Goal: Information Seeking & Learning: Learn about a topic

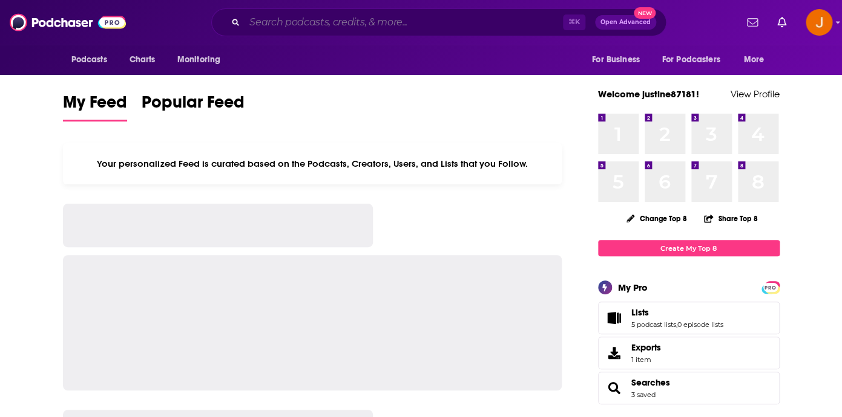
click at [307, 31] on input "Search podcasts, credits, & more..." at bounding box center [403, 22] width 318 height 19
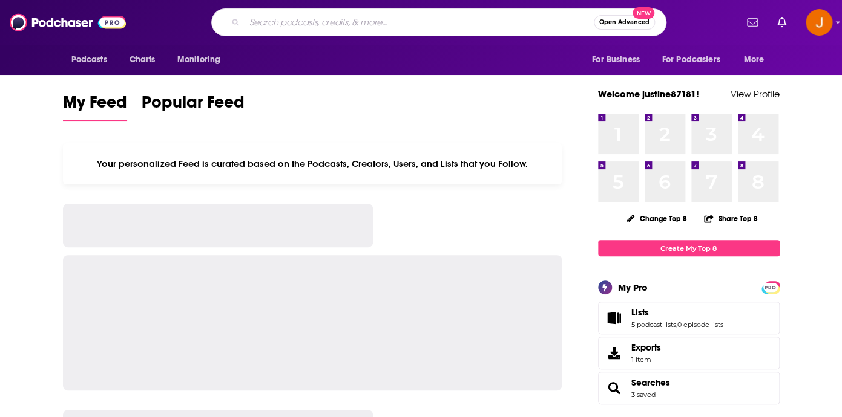
paste input "Justice In [GEOGRAPHIC_DATA]"
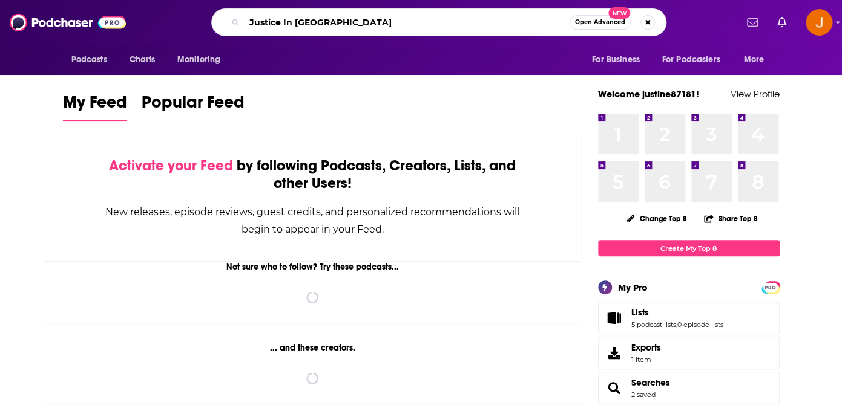
type input "Justice In [GEOGRAPHIC_DATA]"
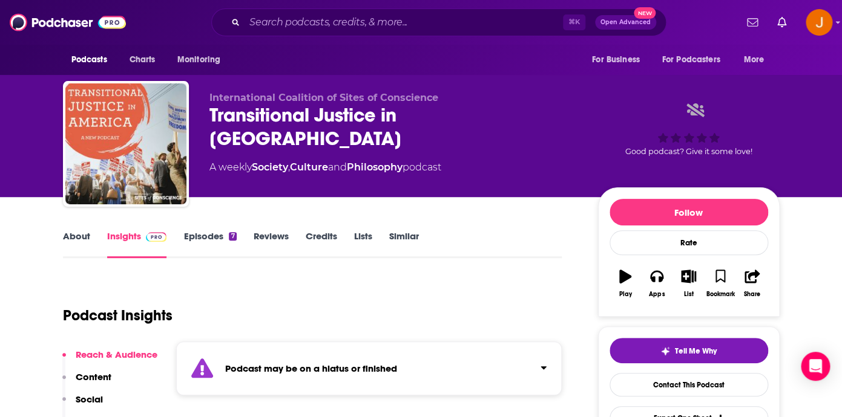
click at [80, 238] on link "About" at bounding box center [76, 244] width 27 height 28
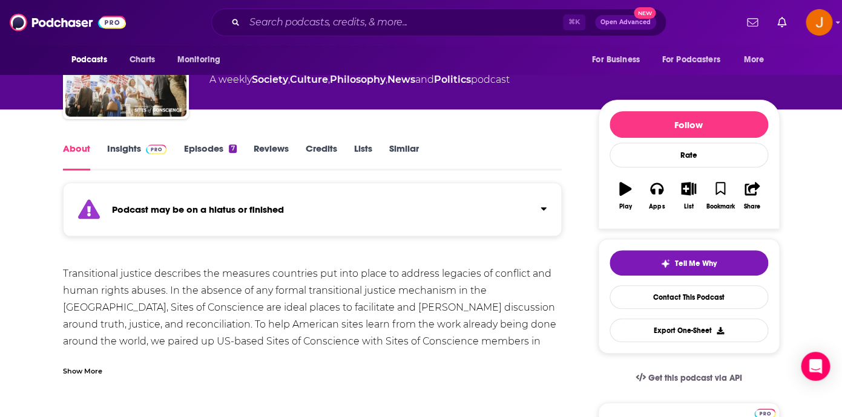
scroll to position [109, 0]
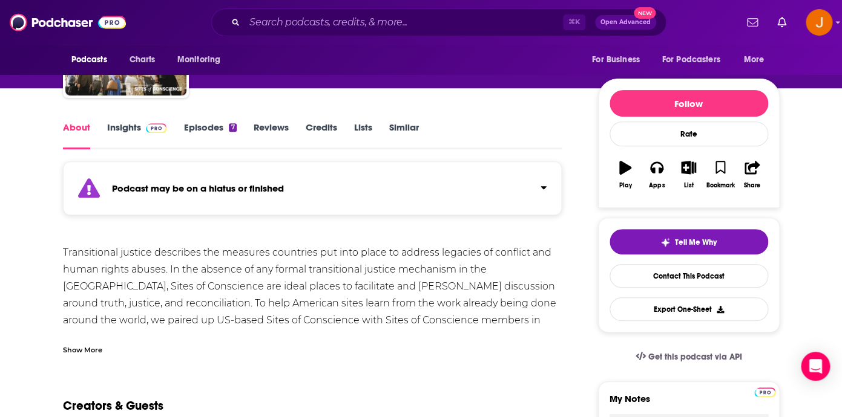
click at [97, 343] on div "Show More" at bounding box center [312, 345] width 499 height 21
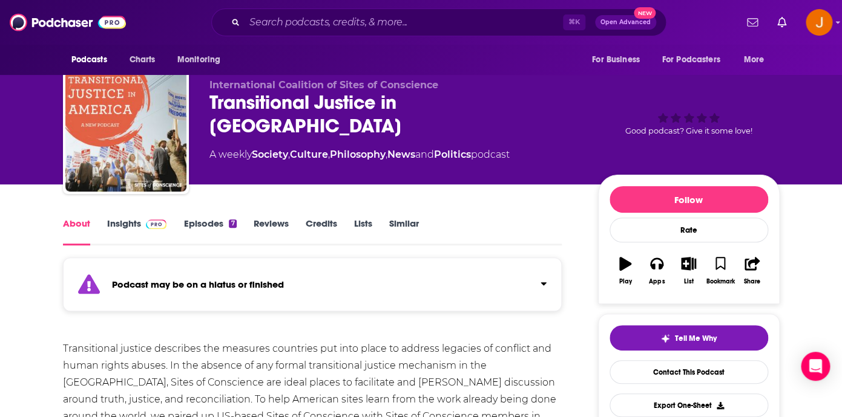
scroll to position [0, 0]
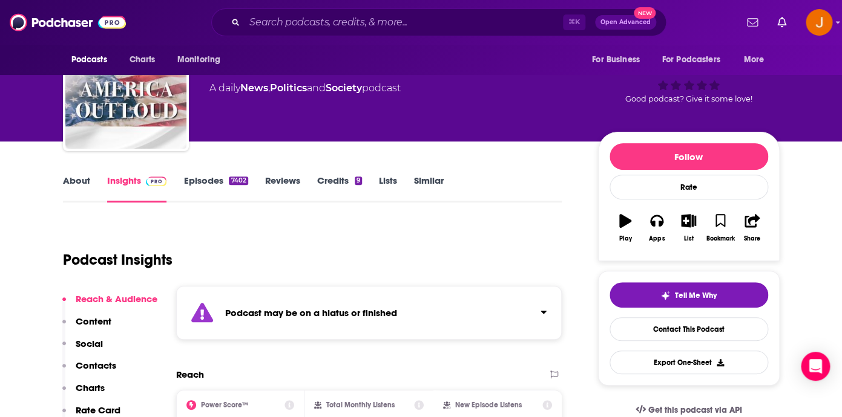
scroll to position [68, 0]
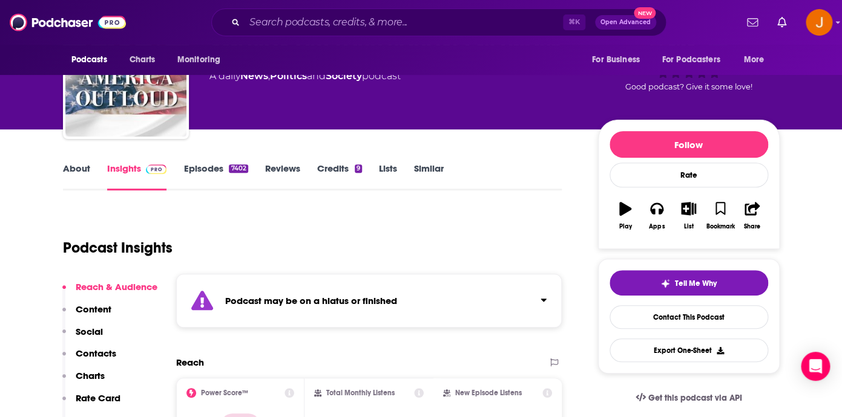
click at [89, 172] on link "About" at bounding box center [76, 177] width 27 height 28
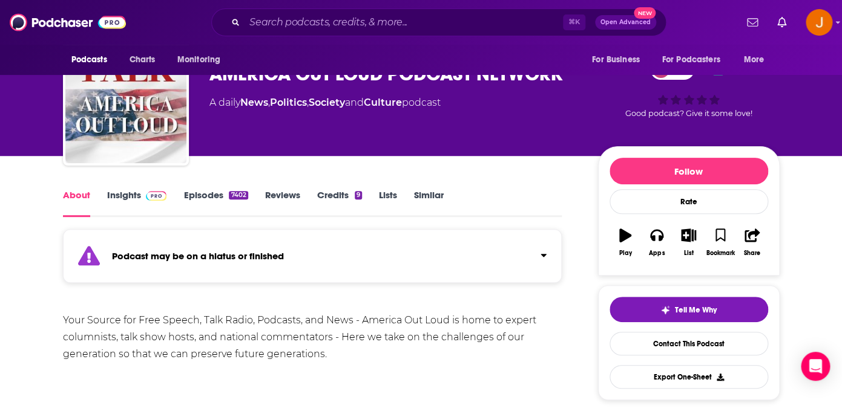
scroll to position [12, 0]
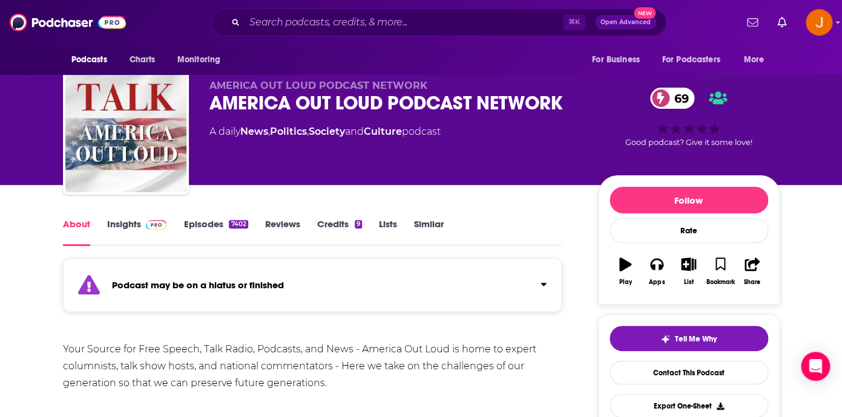
click at [202, 223] on link "Episodes 7402" at bounding box center [215, 232] width 64 height 28
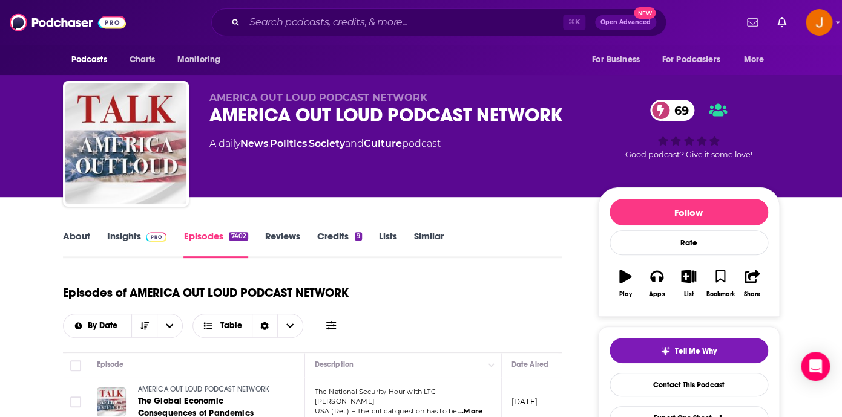
click at [74, 244] on link "About" at bounding box center [76, 244] width 27 height 28
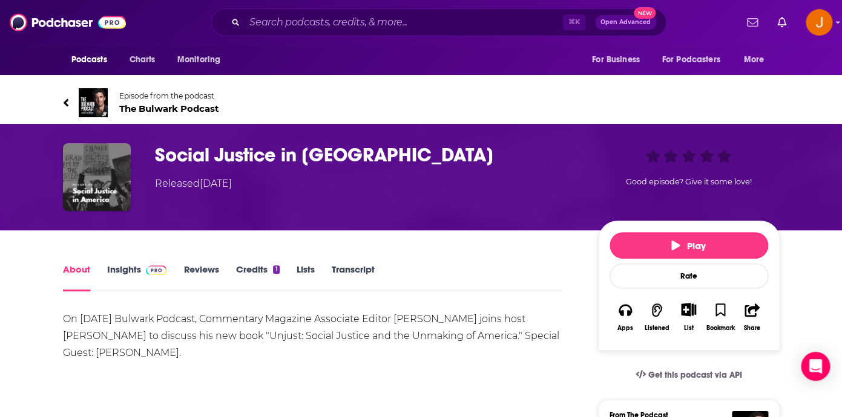
click at [165, 111] on span "The Bulwark Podcast" at bounding box center [169, 108] width 100 height 11
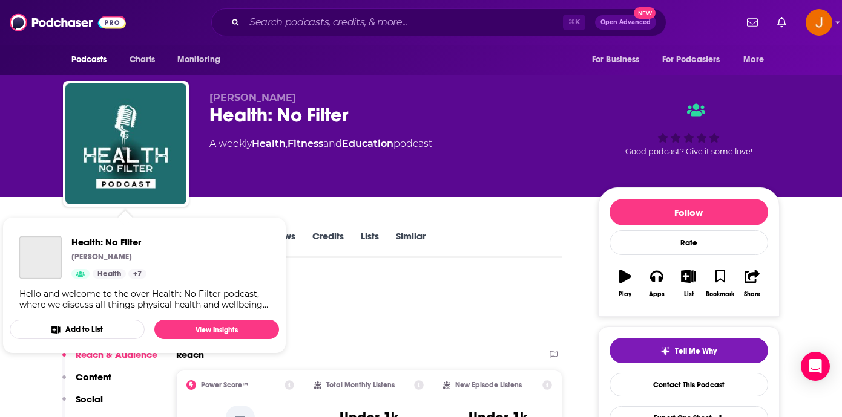
scroll to position [19, 0]
